Goal: Register for event/course

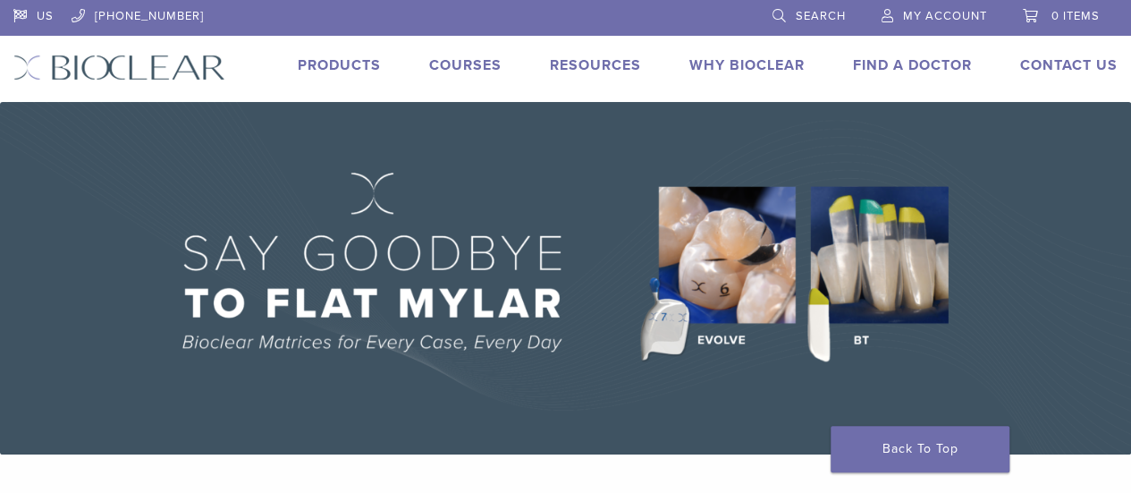
click at [449, 63] on link "Courses" at bounding box center [465, 65] width 72 height 18
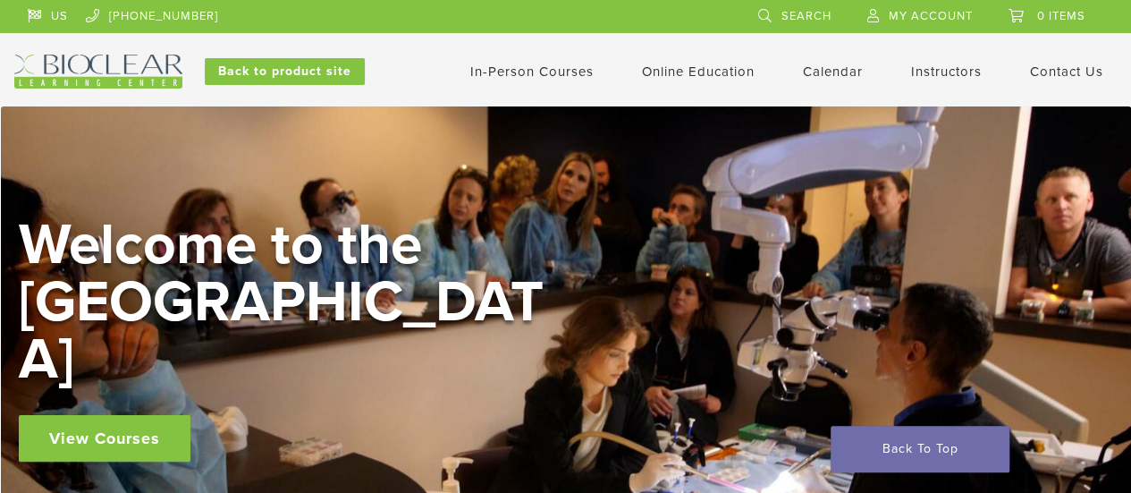
click at [552, 74] on link "In-Person Courses" at bounding box center [531, 71] width 123 height 16
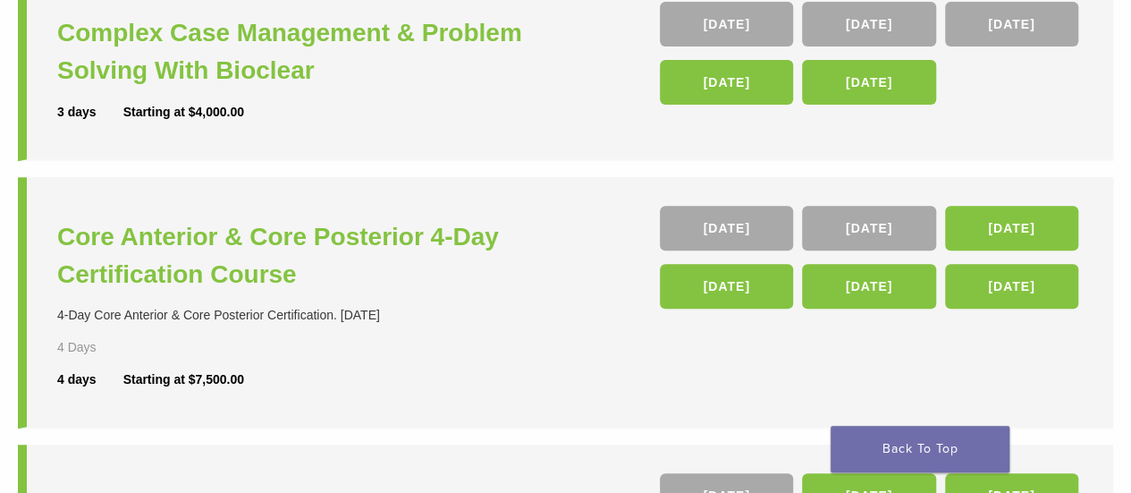
scroll to position [298, 0]
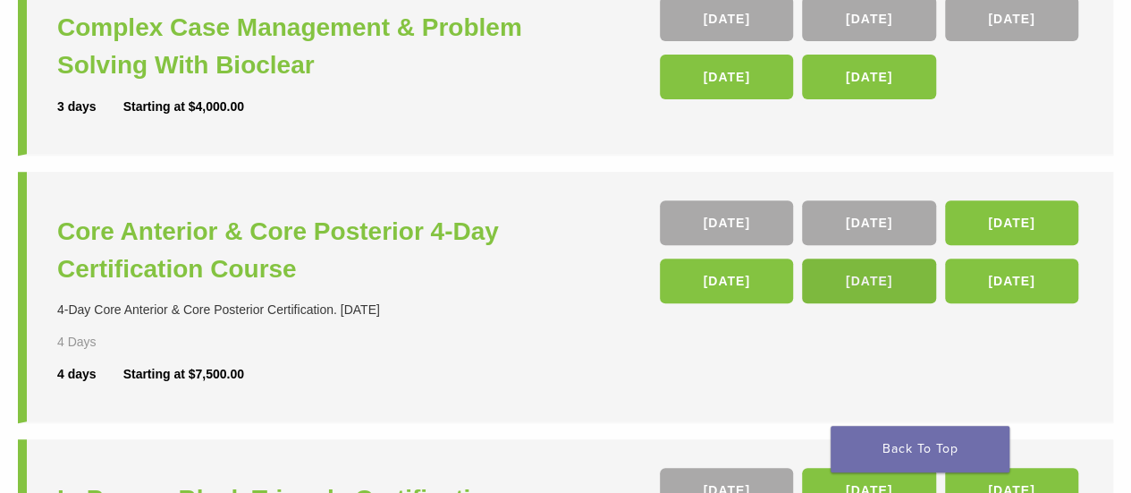
click at [867, 279] on link "25 Mar 26" at bounding box center [868, 280] width 133 height 45
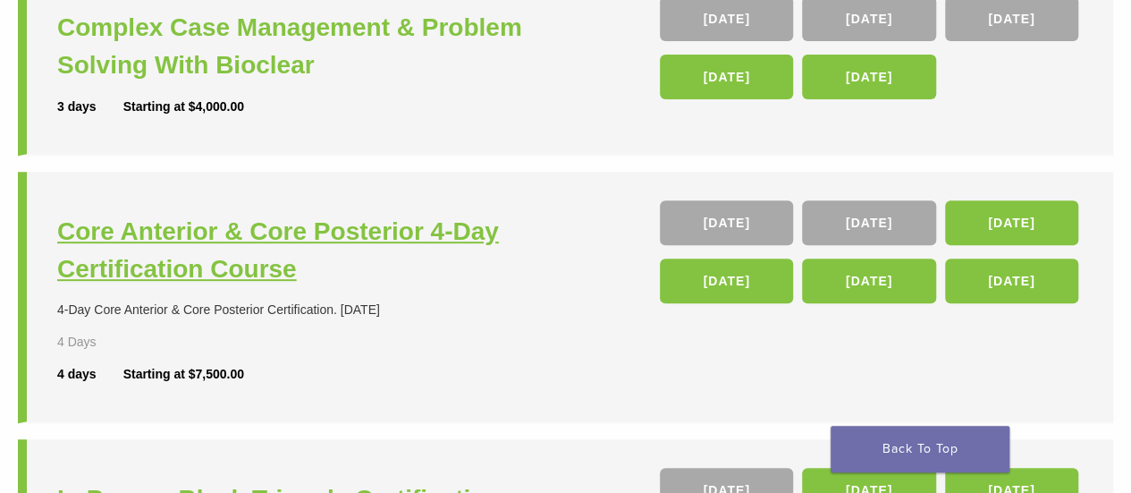
click at [351, 230] on h3 "Core Anterior & Core Posterior 4-Day Certification Course" at bounding box center [313, 250] width 513 height 75
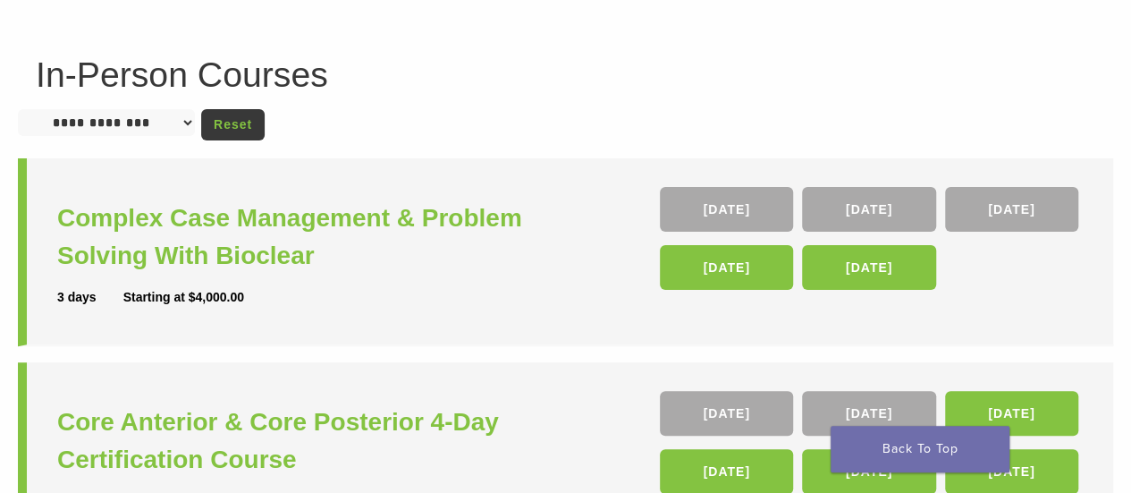
scroll to position [0, 0]
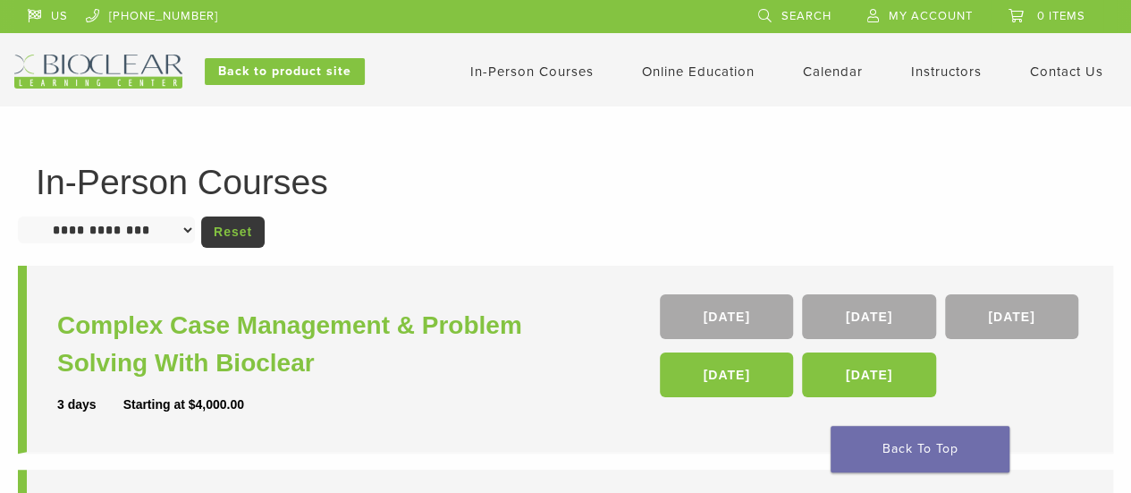
click at [829, 75] on link "Calendar" at bounding box center [833, 71] width 60 height 16
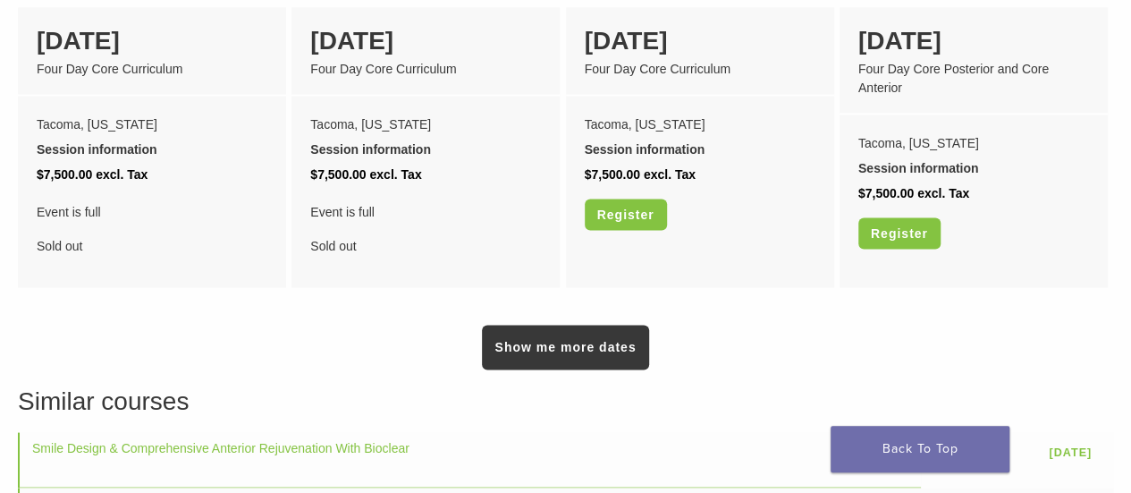
scroll to position [1489, 0]
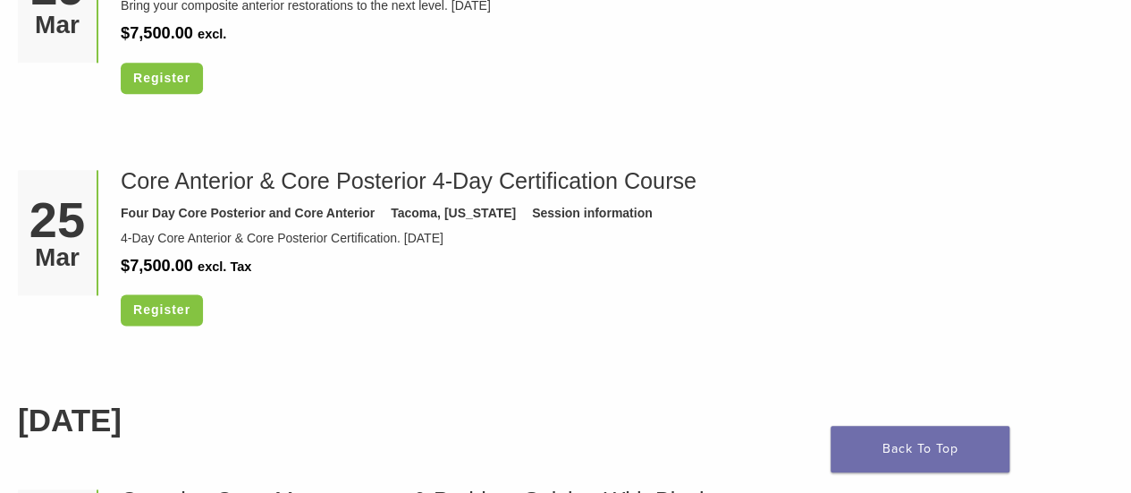
scroll to position [4470, 0]
